Goal: Information Seeking & Learning: Learn about a topic

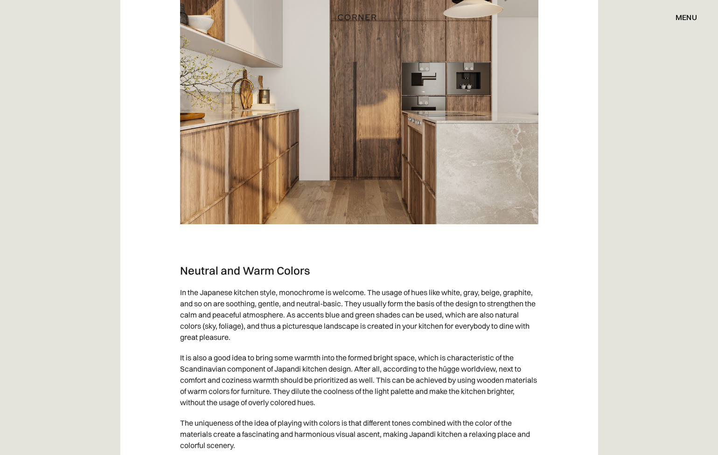
scroll to position [2224, 0]
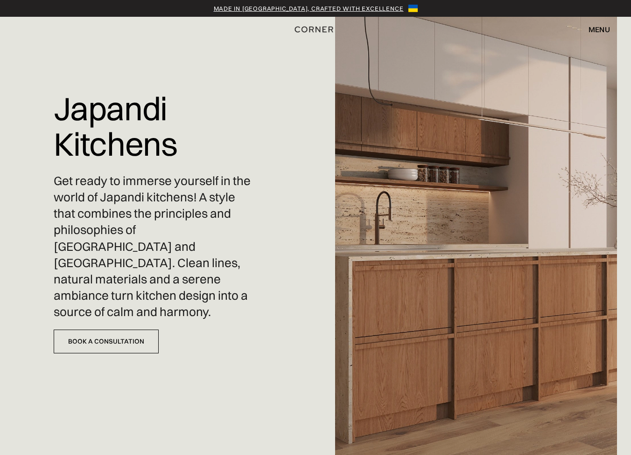
click at [599, 30] on div "menu" at bounding box center [598, 29] width 21 height 7
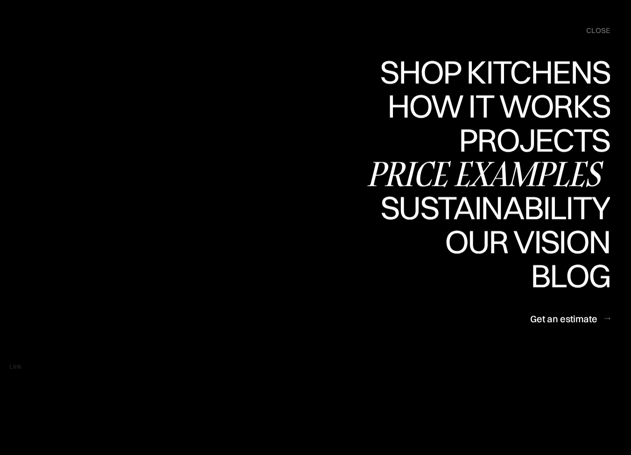
click at [509, 176] on div "Price examples" at bounding box center [487, 174] width 244 height 33
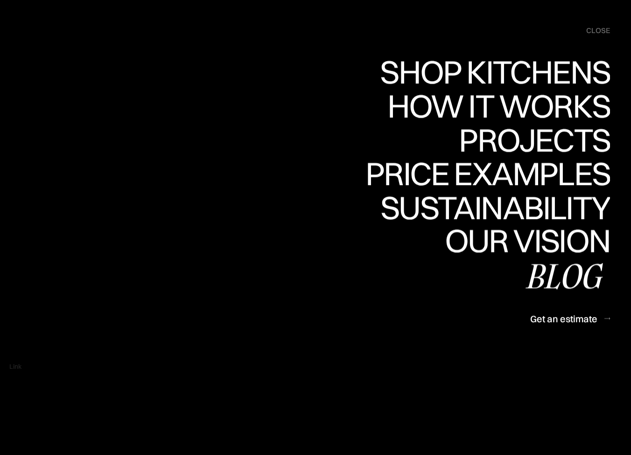
click at [556, 282] on div "Blog" at bounding box center [567, 275] width 85 height 33
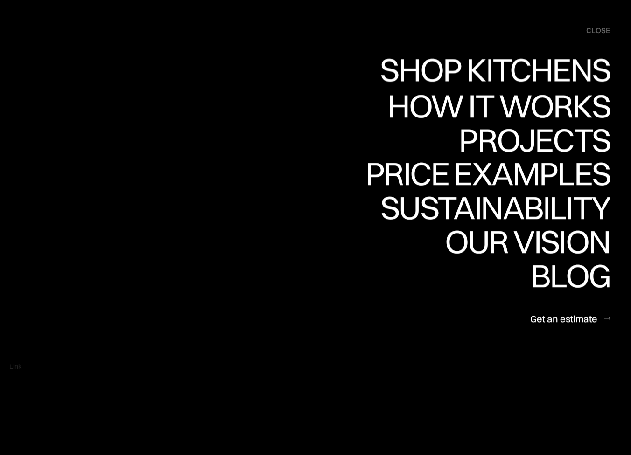
click at [535, 74] on link "Shop Kitchens Shop Kitchens" at bounding box center [492, 72] width 235 height 34
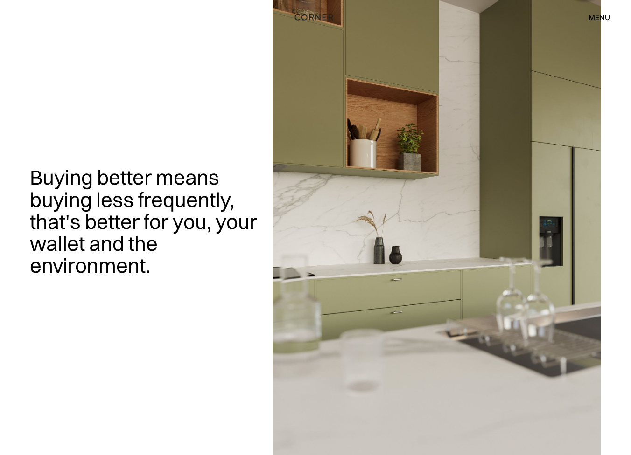
click at [435, 287] on img at bounding box center [436, 227] width 328 height 455
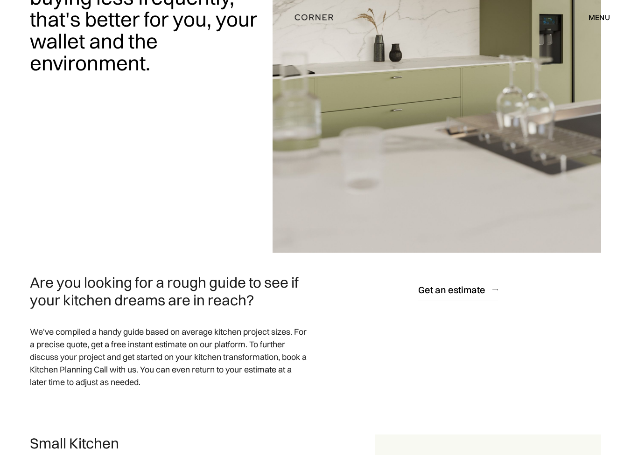
scroll to position [221, 0]
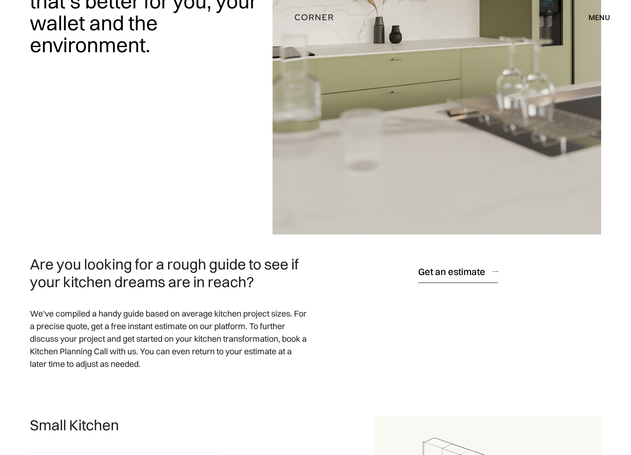
click at [440, 271] on div "Get an estimate" at bounding box center [451, 271] width 67 height 13
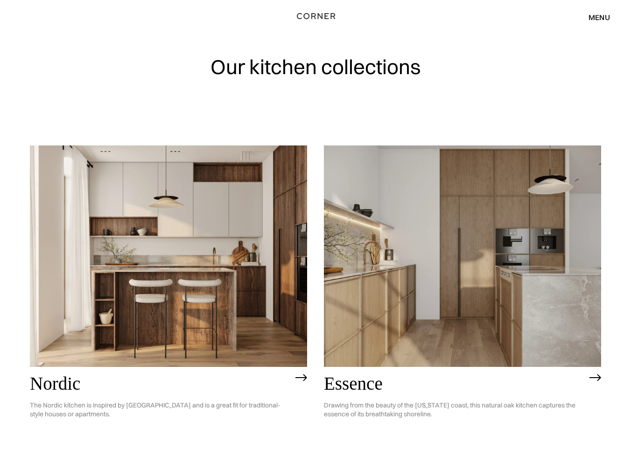
click at [321, 15] on img "home" at bounding box center [316, 16] width 38 height 12
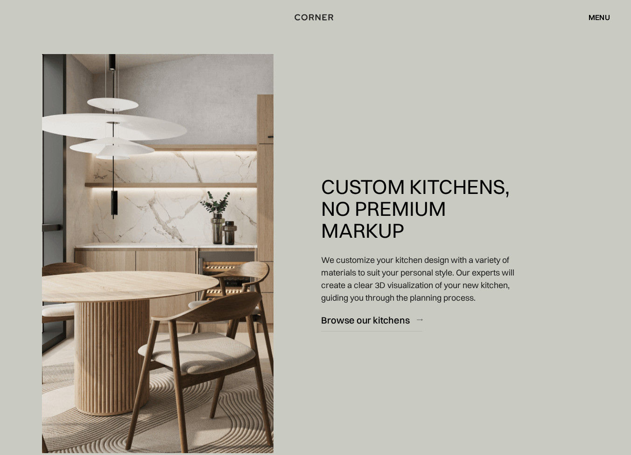
scroll to position [768, 0]
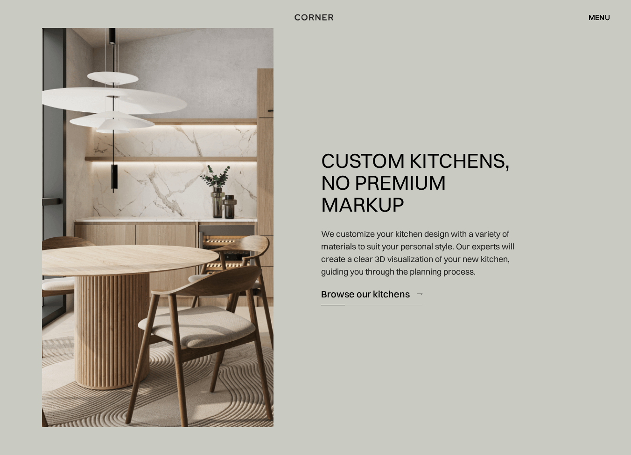
click at [342, 288] on div "Browse our kitchens" at bounding box center [365, 294] width 89 height 13
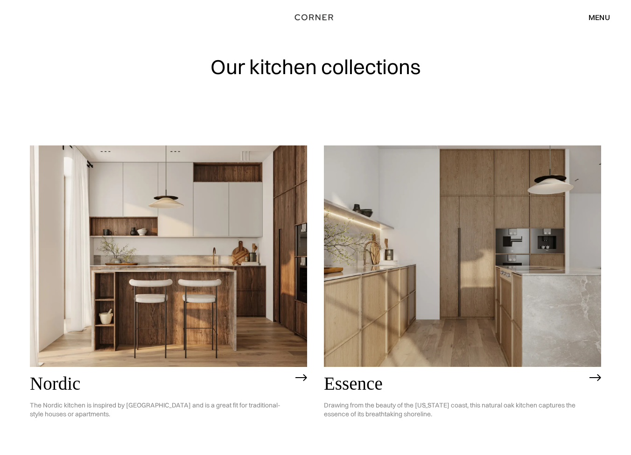
click at [594, 23] on div "menu close" at bounding box center [594, 17] width 31 height 16
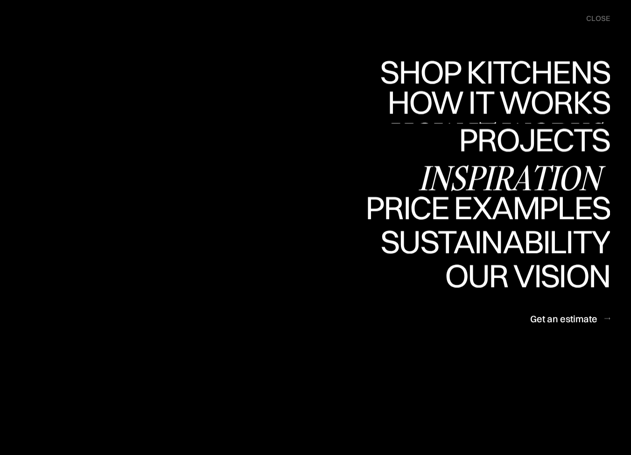
click at [464, 102] on link "How it works How it works" at bounding box center [497, 107] width 225 height 34
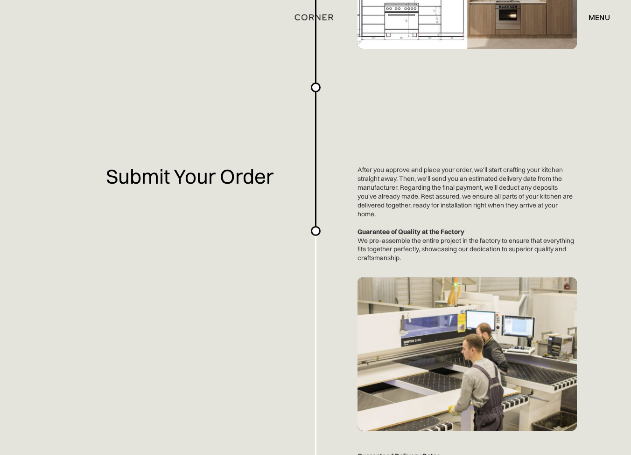
scroll to position [1660, 0]
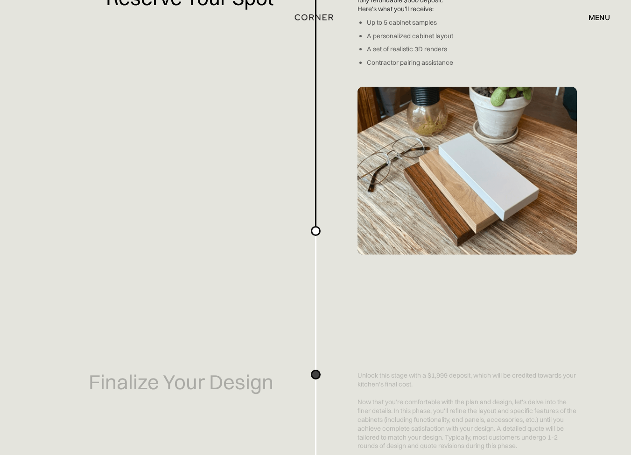
click at [341, 292] on div "Planning a kitchen doesn’t have to be hard. We've made an easy-to-use overview …" at bounding box center [315, 285] width 631 height 2645
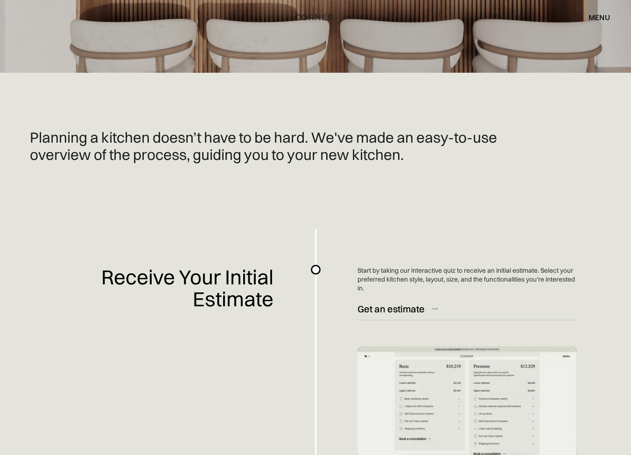
scroll to position [0, 0]
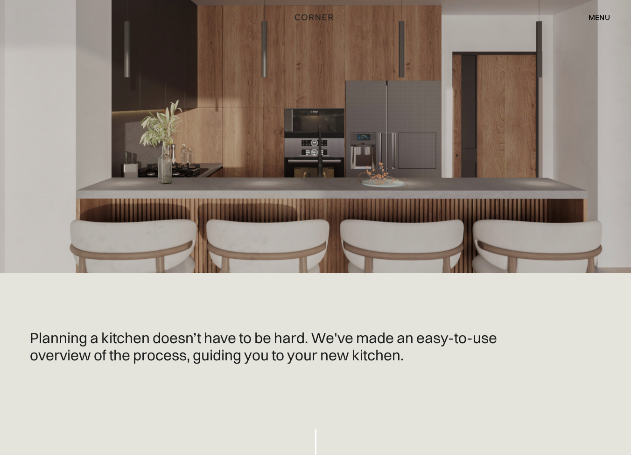
click at [242, 338] on h1 "Planning a kitchen doesn’t have to be hard. We've made an easy-to-use overview …" at bounding box center [264, 346] width 468 height 35
click at [587, 27] on div "Shop Kitchens Shop Kitchens How it works How it works Projects Projects Inspira…" at bounding box center [315, 17] width 631 height 35
click at [596, 17] on div "menu" at bounding box center [598, 17] width 21 height 7
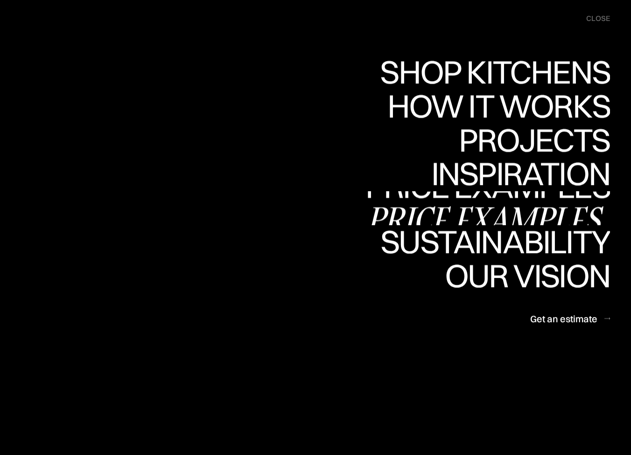
click at [504, 209] on div "Price examples" at bounding box center [487, 219] width 244 height 33
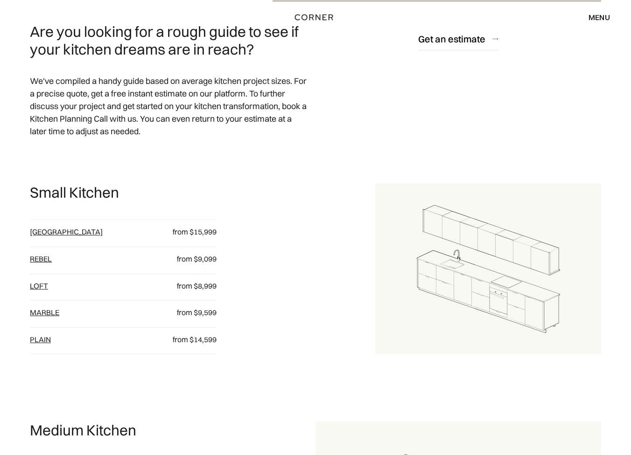
scroll to position [457, 0]
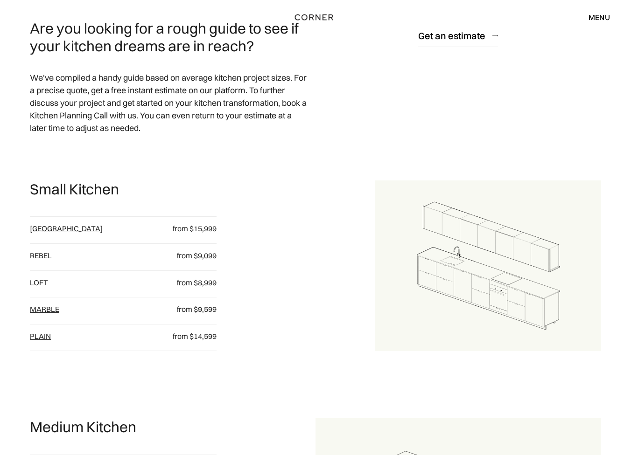
click at [48, 280] on link "loft" at bounding box center [39, 282] width 18 height 9
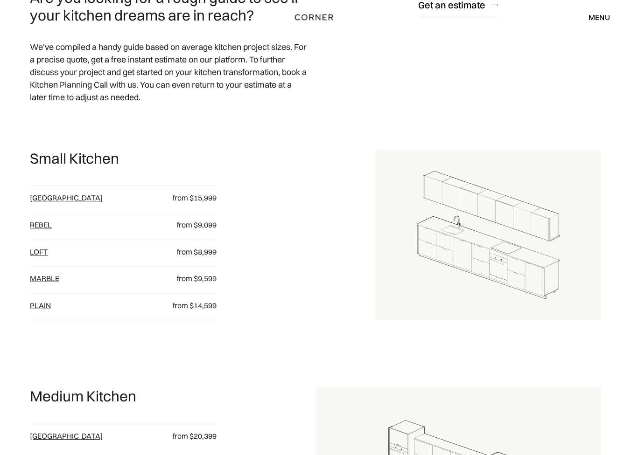
scroll to position [488, 0]
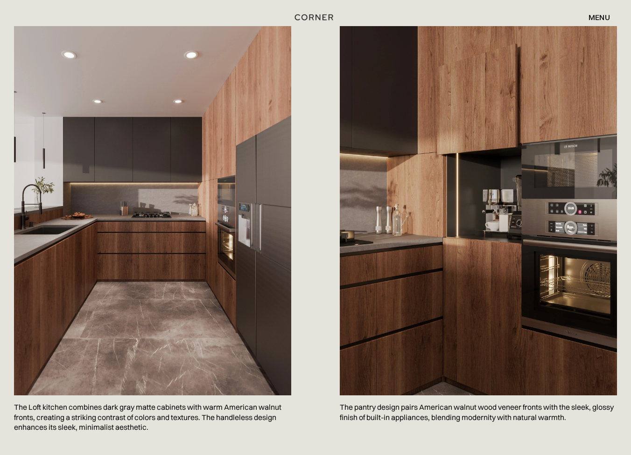
scroll to position [485, 0]
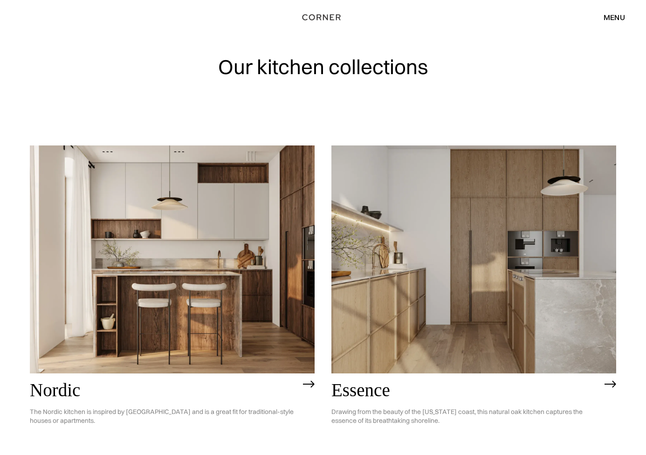
scroll to position [0, 0]
click at [454, 291] on img at bounding box center [474, 259] width 285 height 228
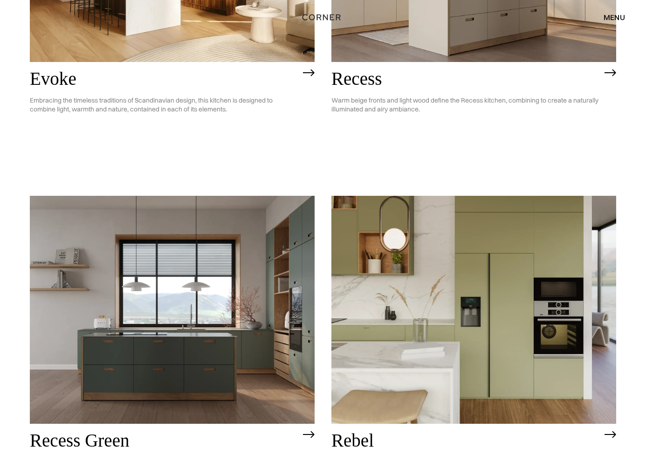
scroll to position [1401, 0]
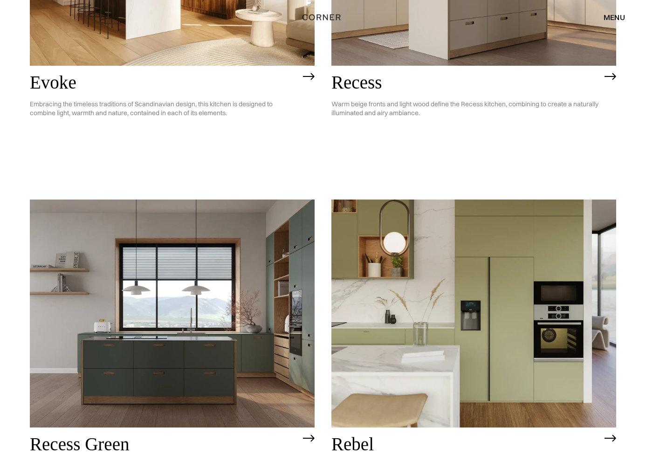
click at [461, 264] on img at bounding box center [474, 314] width 285 height 228
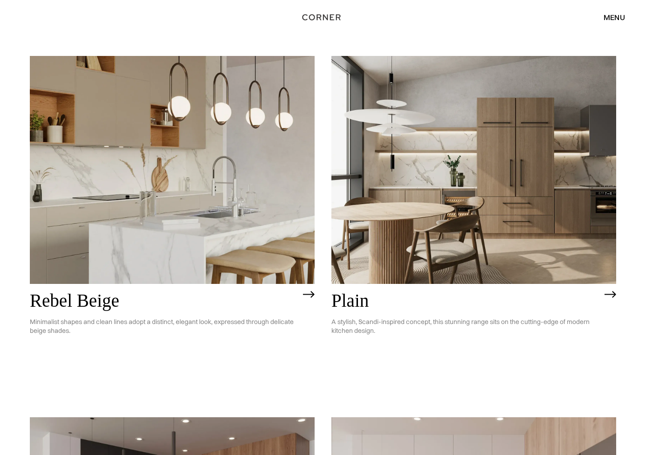
scroll to position [1889, 0]
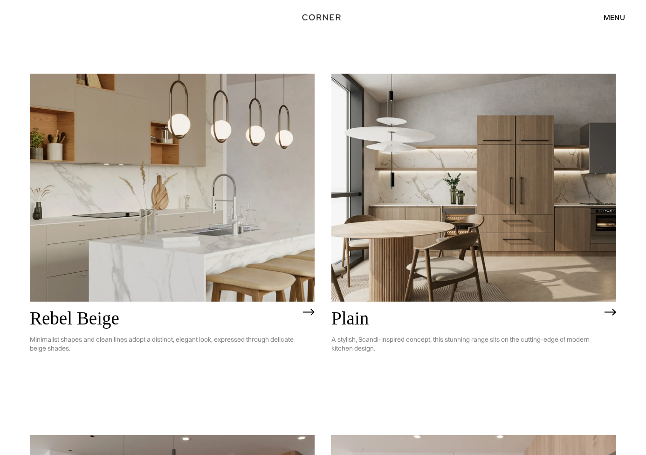
click at [502, 194] on img at bounding box center [474, 188] width 285 height 228
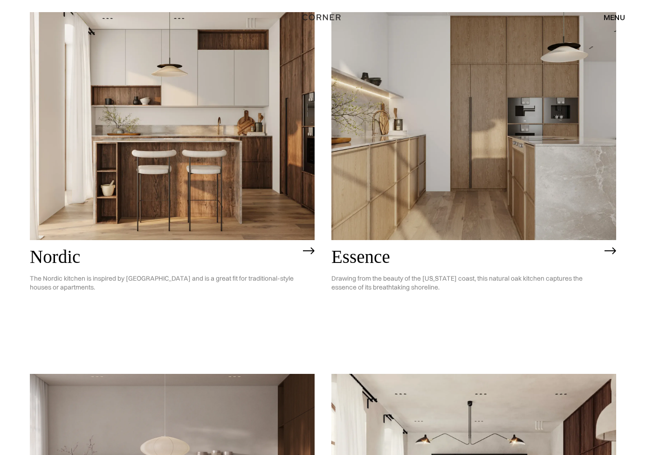
scroll to position [0, 0]
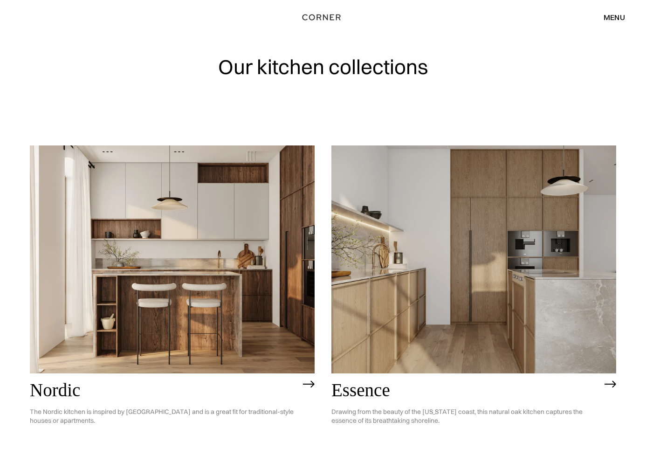
click at [616, 20] on div "menu" at bounding box center [614, 17] width 21 height 7
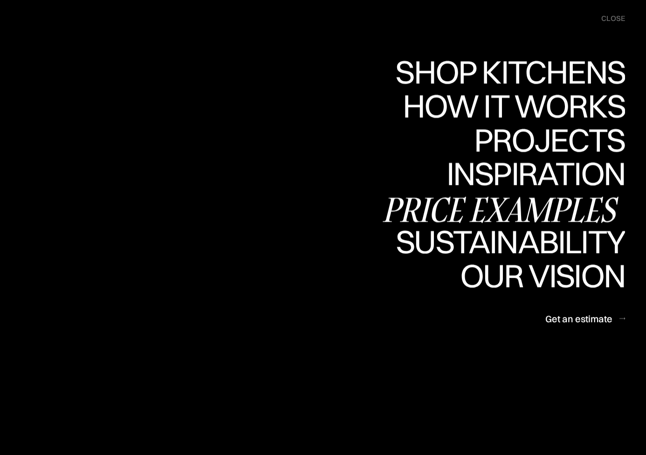
click at [524, 195] on div "Price examples" at bounding box center [503, 209] width 244 height 33
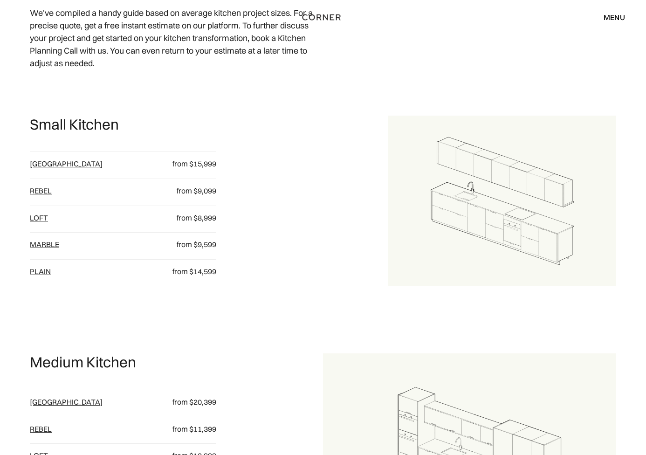
scroll to position [523, 0]
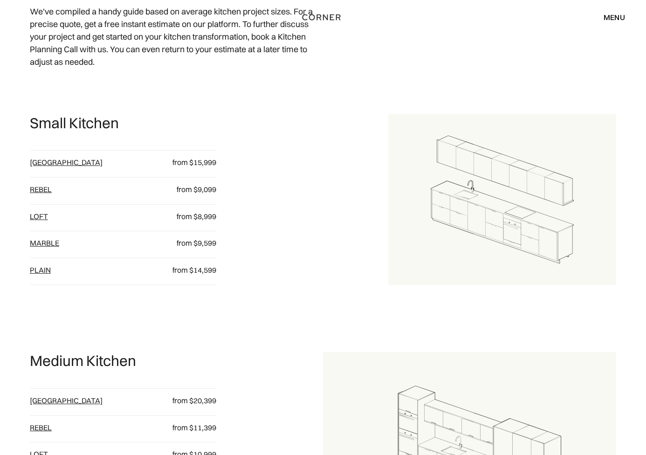
click at [55, 164] on link "[GEOGRAPHIC_DATA]" at bounding box center [66, 162] width 73 height 9
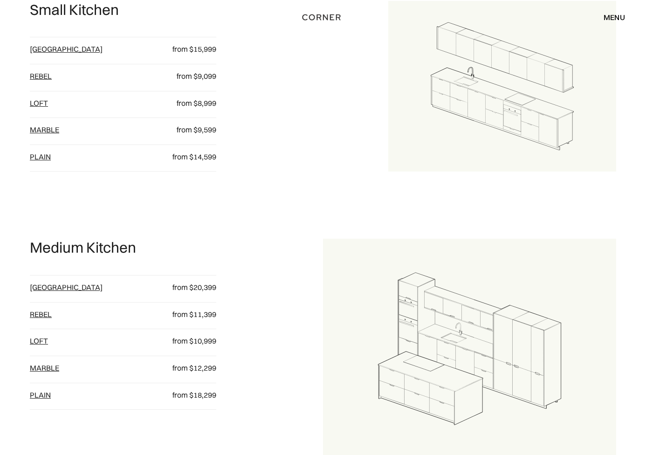
scroll to position [637, 0]
click at [58, 366] on link "Marble" at bounding box center [44, 367] width 29 height 9
click at [48, 337] on link "loft" at bounding box center [39, 340] width 18 height 9
click at [44, 311] on link "Rebel" at bounding box center [41, 313] width 22 height 9
click at [51, 392] on link "plain" at bounding box center [40, 394] width 21 height 9
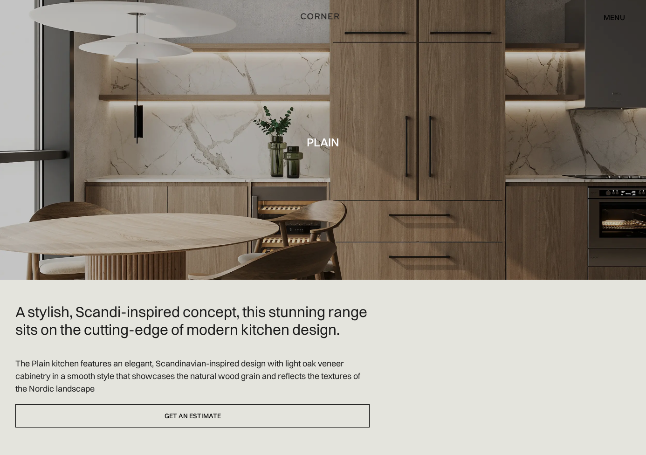
click at [316, 14] on img "home" at bounding box center [320, 16] width 38 height 12
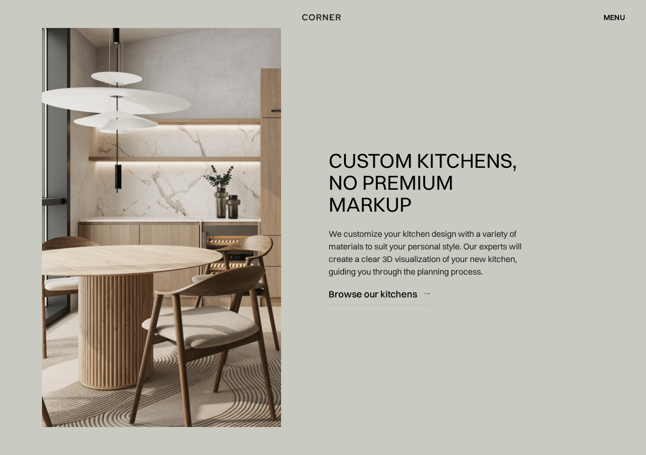
scroll to position [769, 0]
click at [390, 289] on div "Browse our kitchens" at bounding box center [373, 294] width 89 height 13
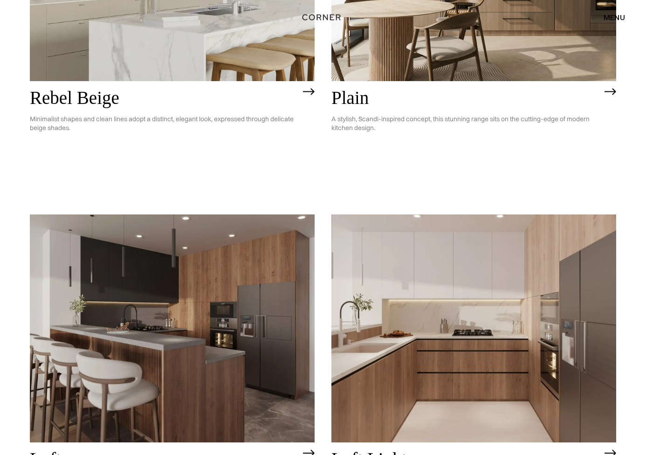
scroll to position [2310, 0]
